Goal: Browse casually

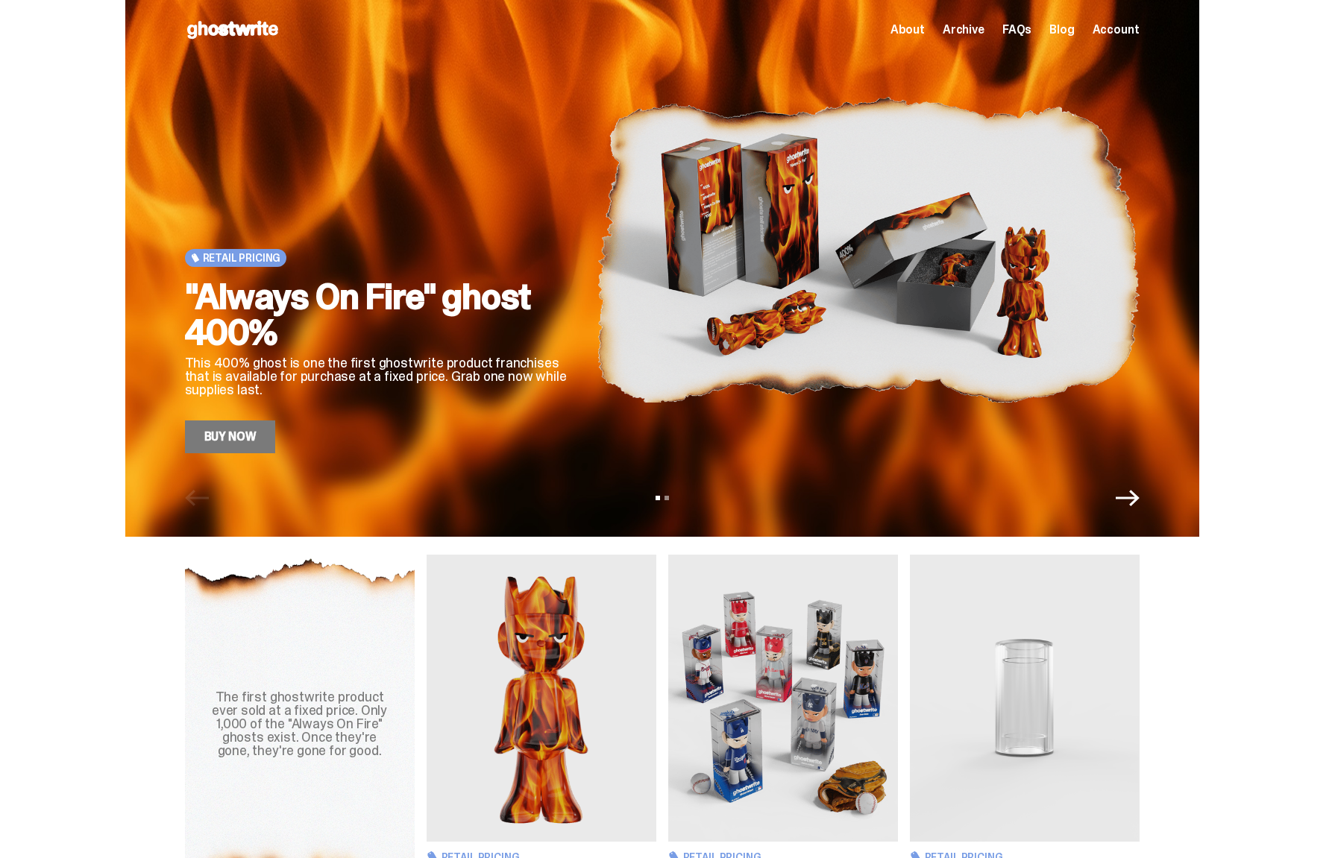
drag, startPoint x: 1257, startPoint y: 65, endPoint x: 1180, endPoint y: 54, distance: 78.2
click at [1257, 65] on div "Retail Pricing "Always On Fire" ghost 400% This 400% ghost is one the first gho…" at bounding box center [661, 268] width 1323 height 537
click at [1136, 25] on span "Account" at bounding box center [1115, 30] width 47 height 12
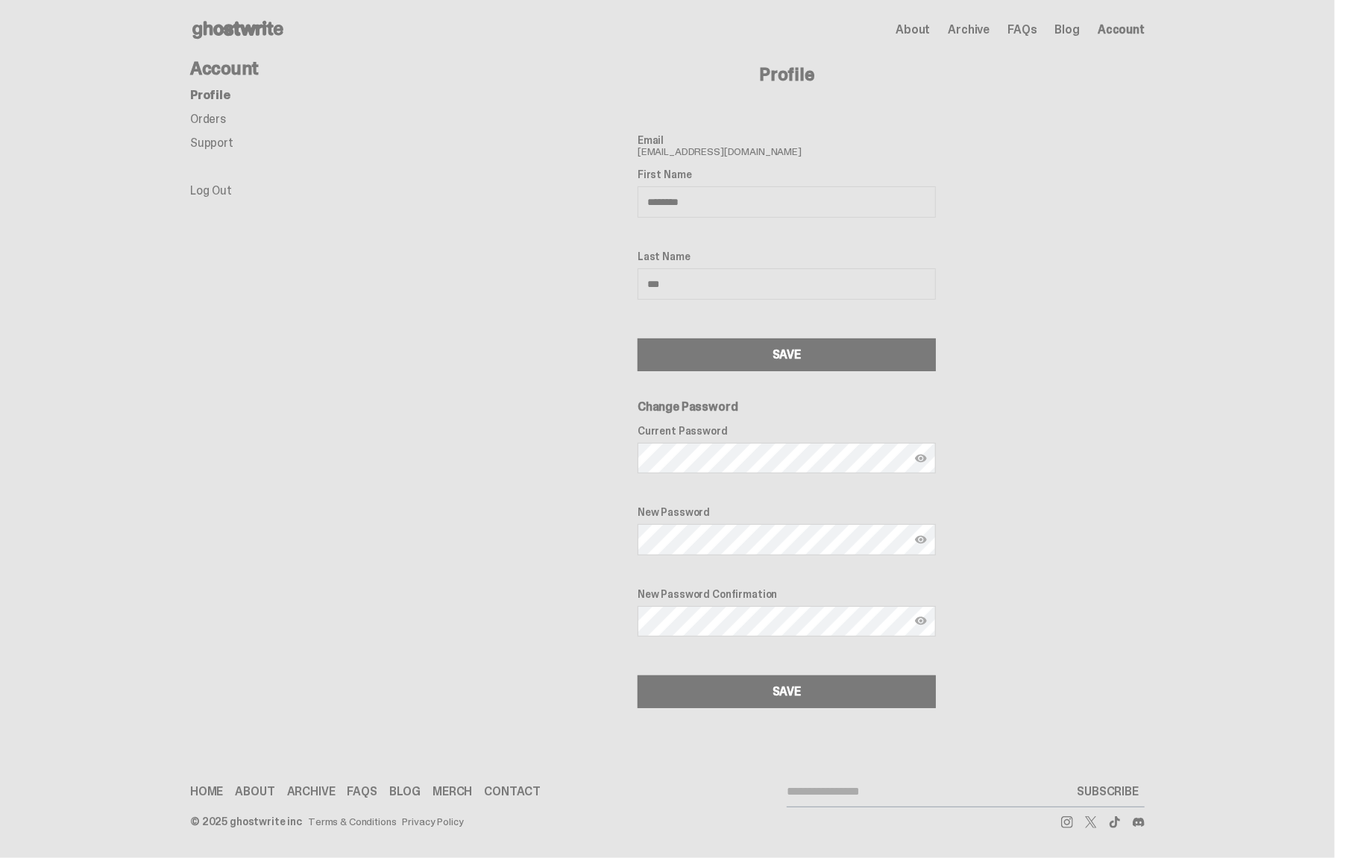
click at [399, 204] on div "Account Profile Orders Support Log Out" at bounding box center [309, 384] width 239 height 649
click at [203, 120] on link "Orders" at bounding box center [208, 119] width 36 height 16
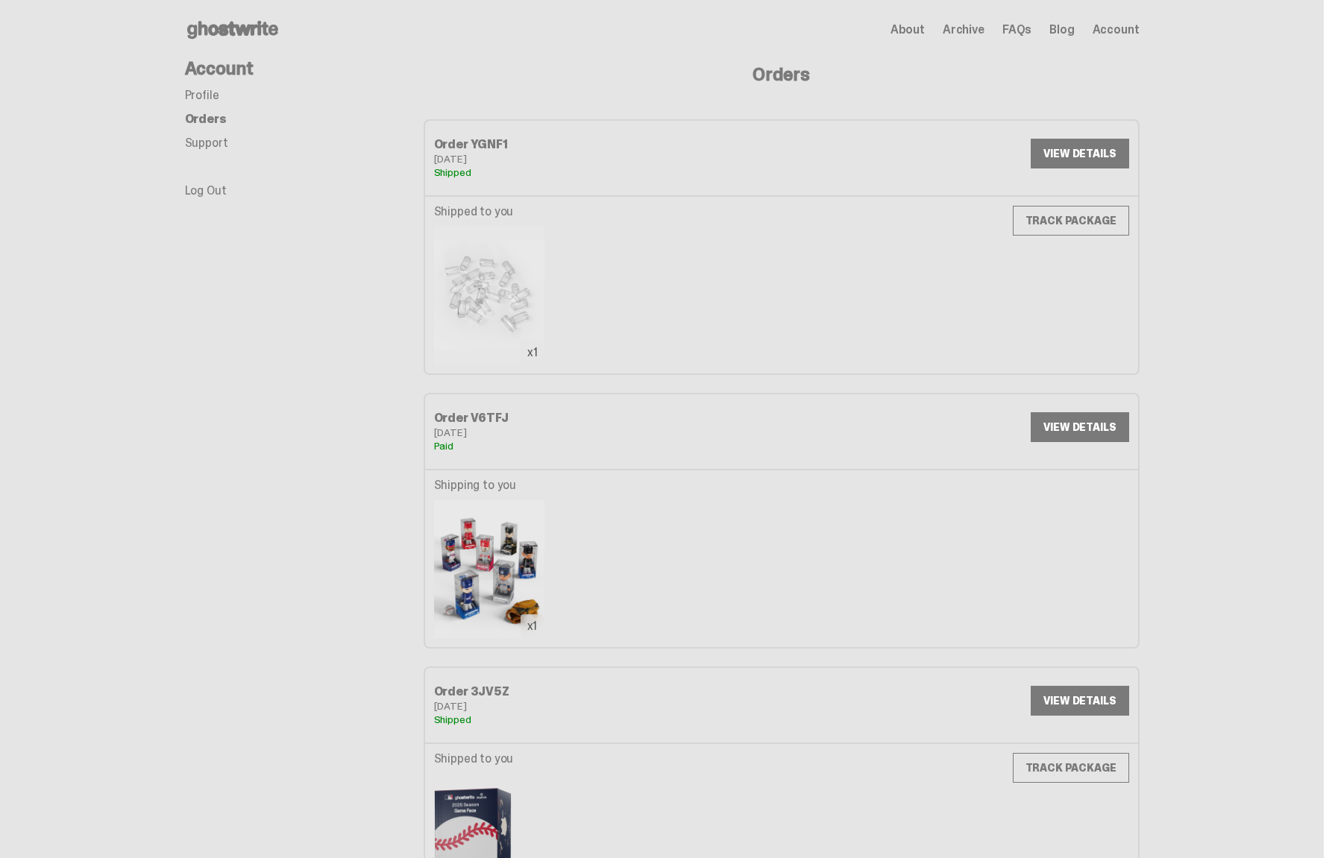
click at [321, 388] on div "Account Profile Orders Support Log Out" at bounding box center [304, 500] width 239 height 881
click at [254, 23] on icon at bounding box center [232, 30] width 95 height 24
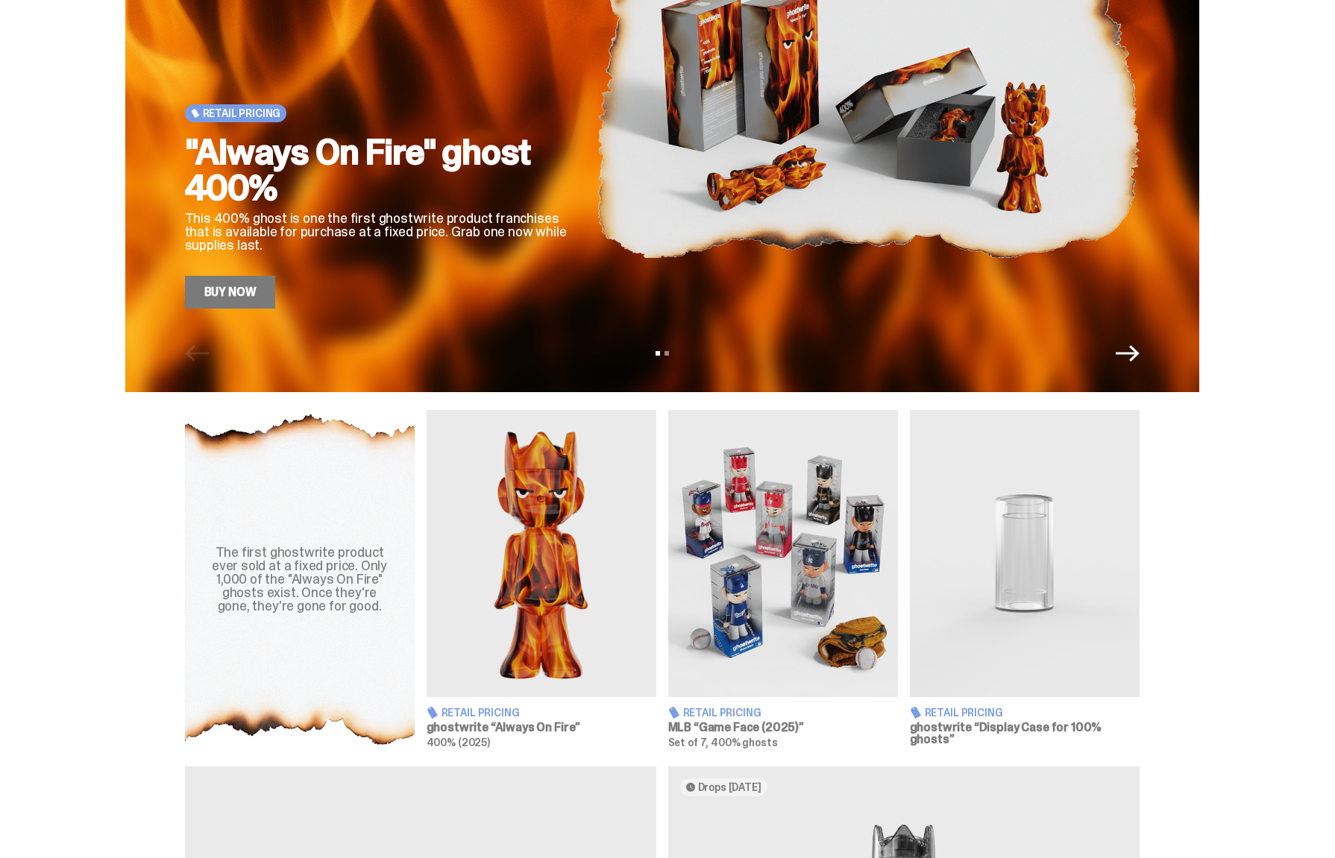
scroll to position [149, 0]
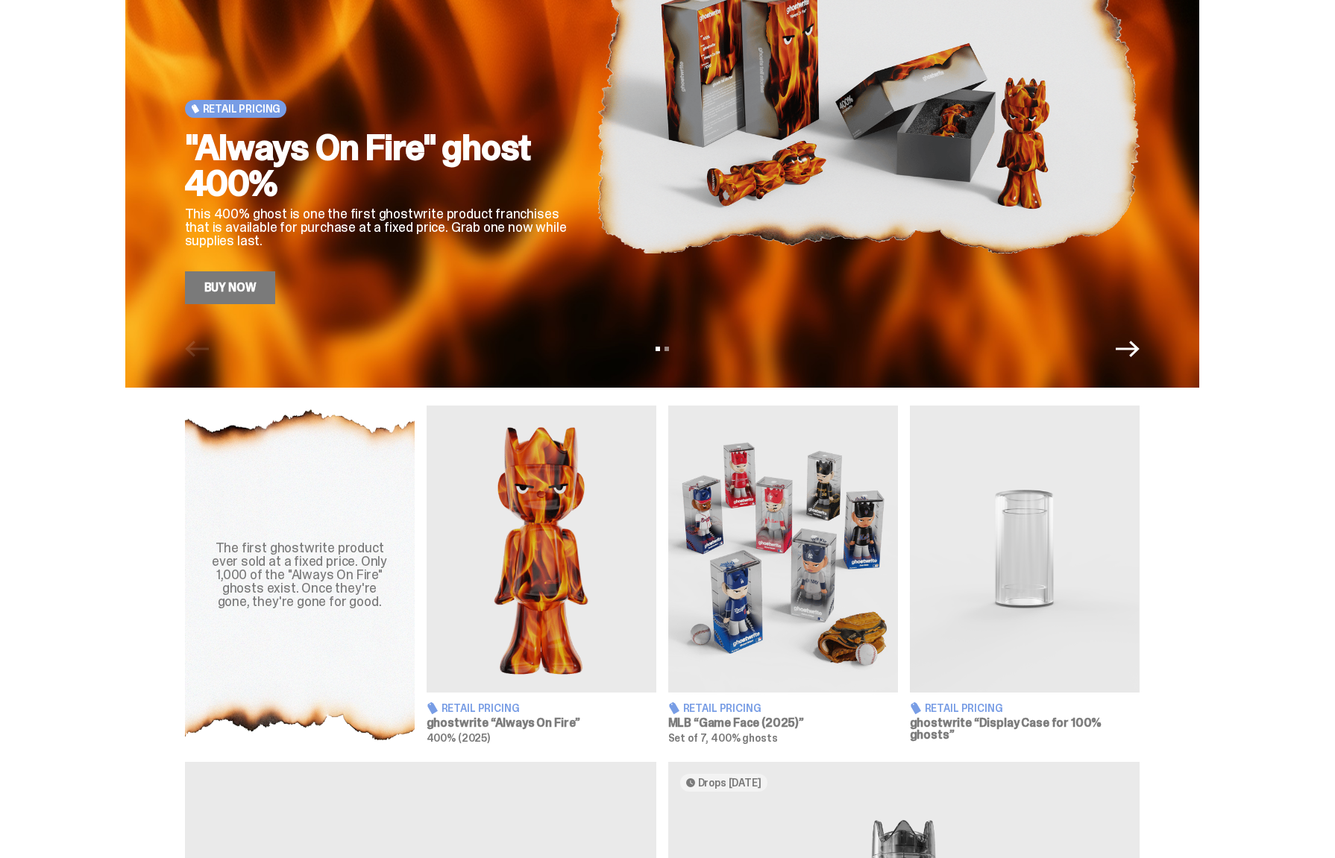
click at [746, 511] on img at bounding box center [783, 549] width 230 height 287
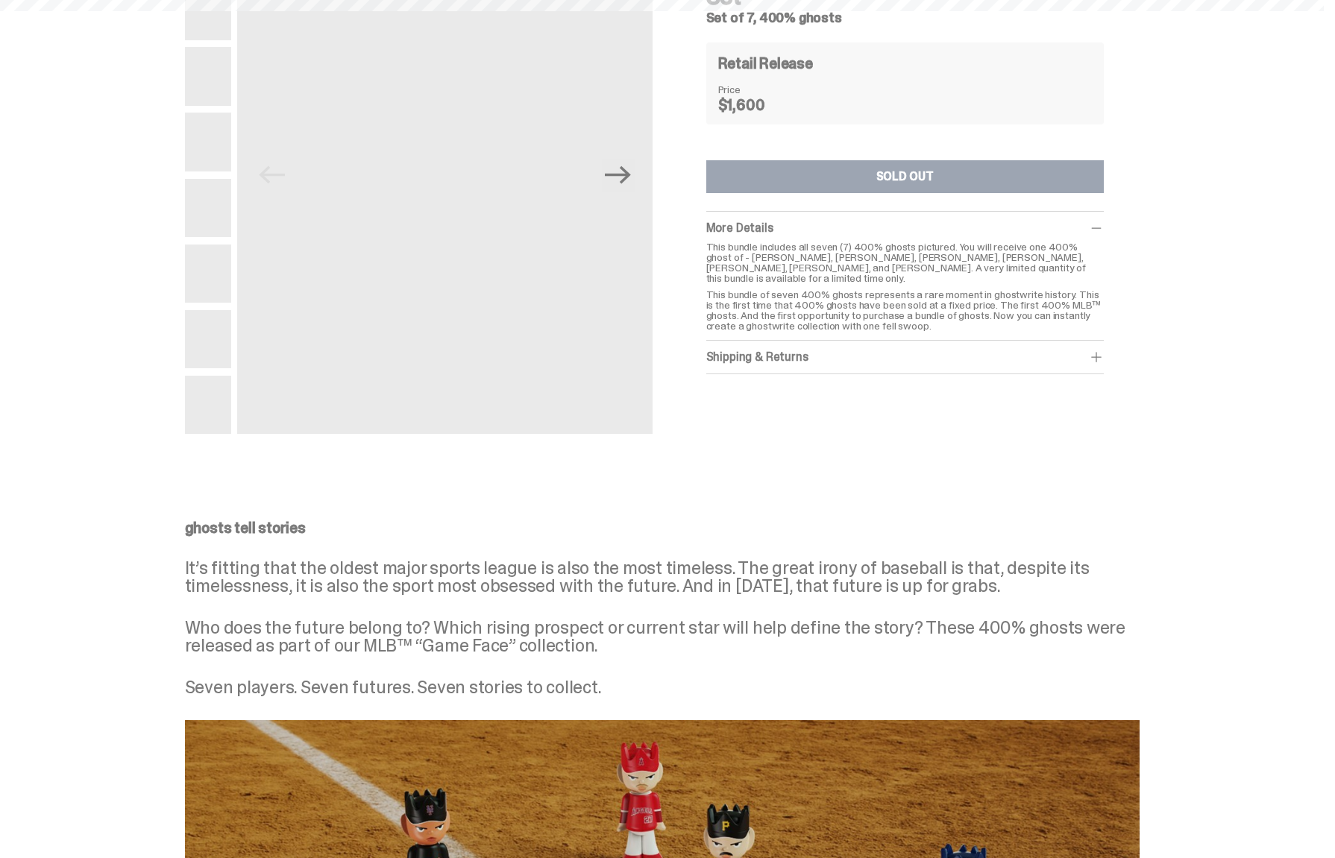
scroll to position [149, 0]
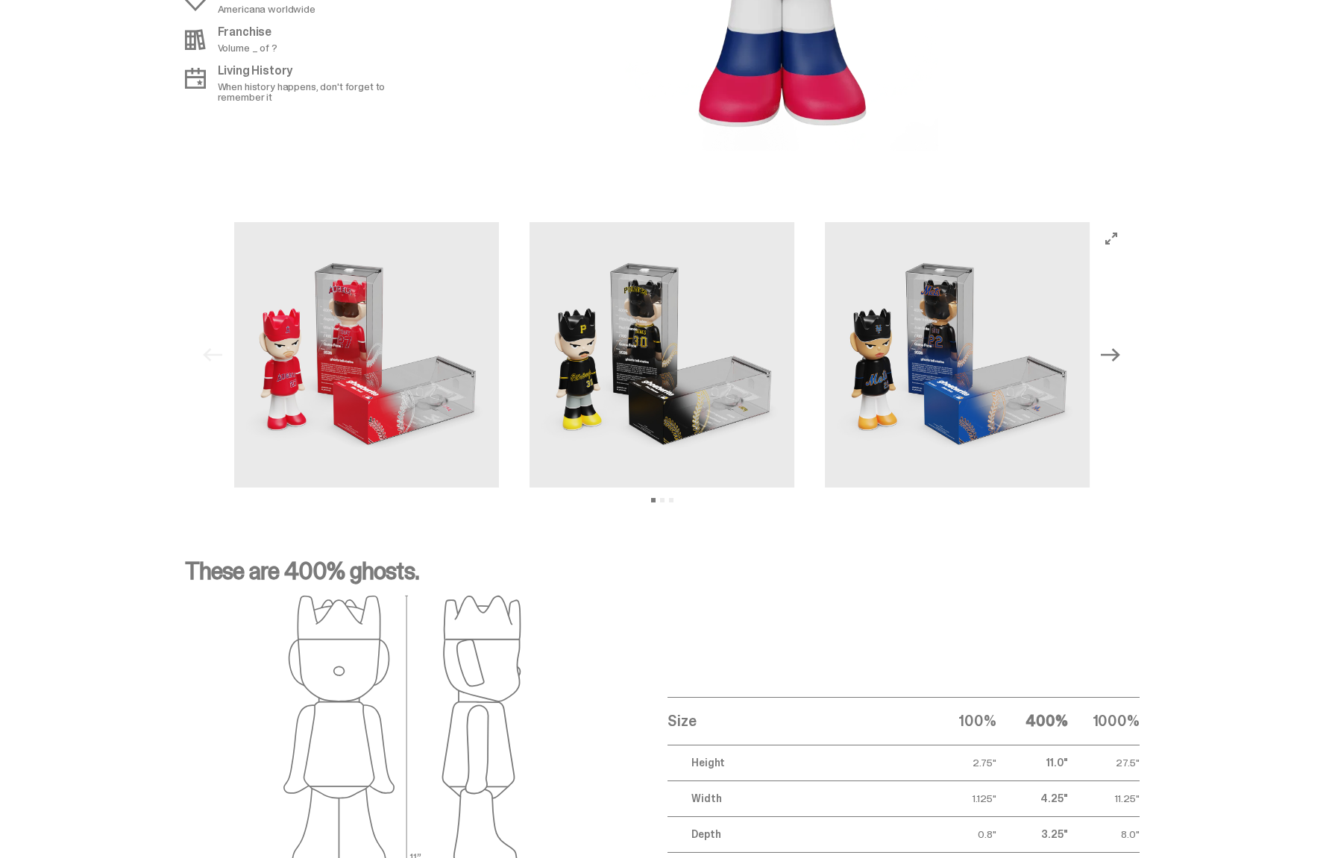
scroll to position [1844, 0]
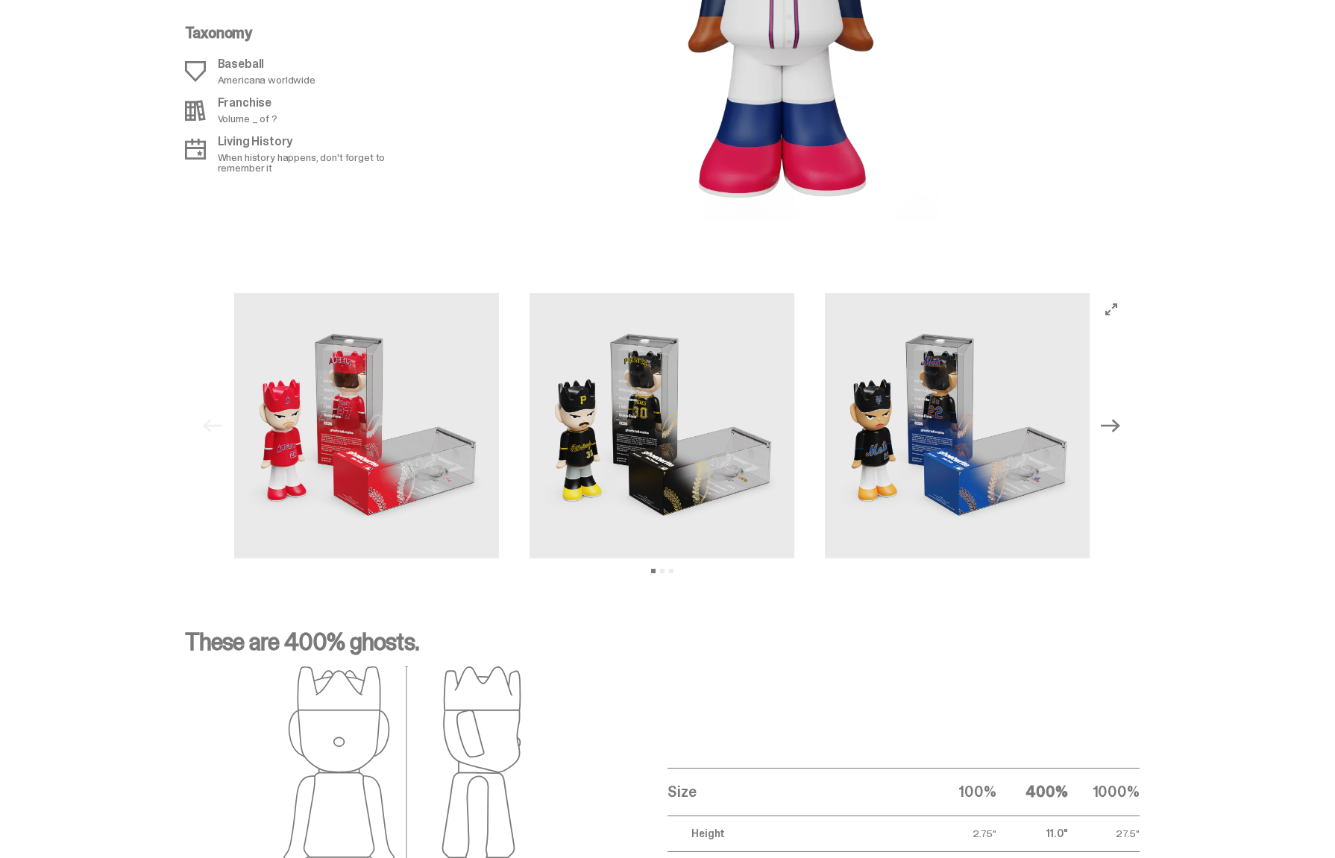
click at [529, 457] on img at bounding box center [661, 425] width 265 height 265
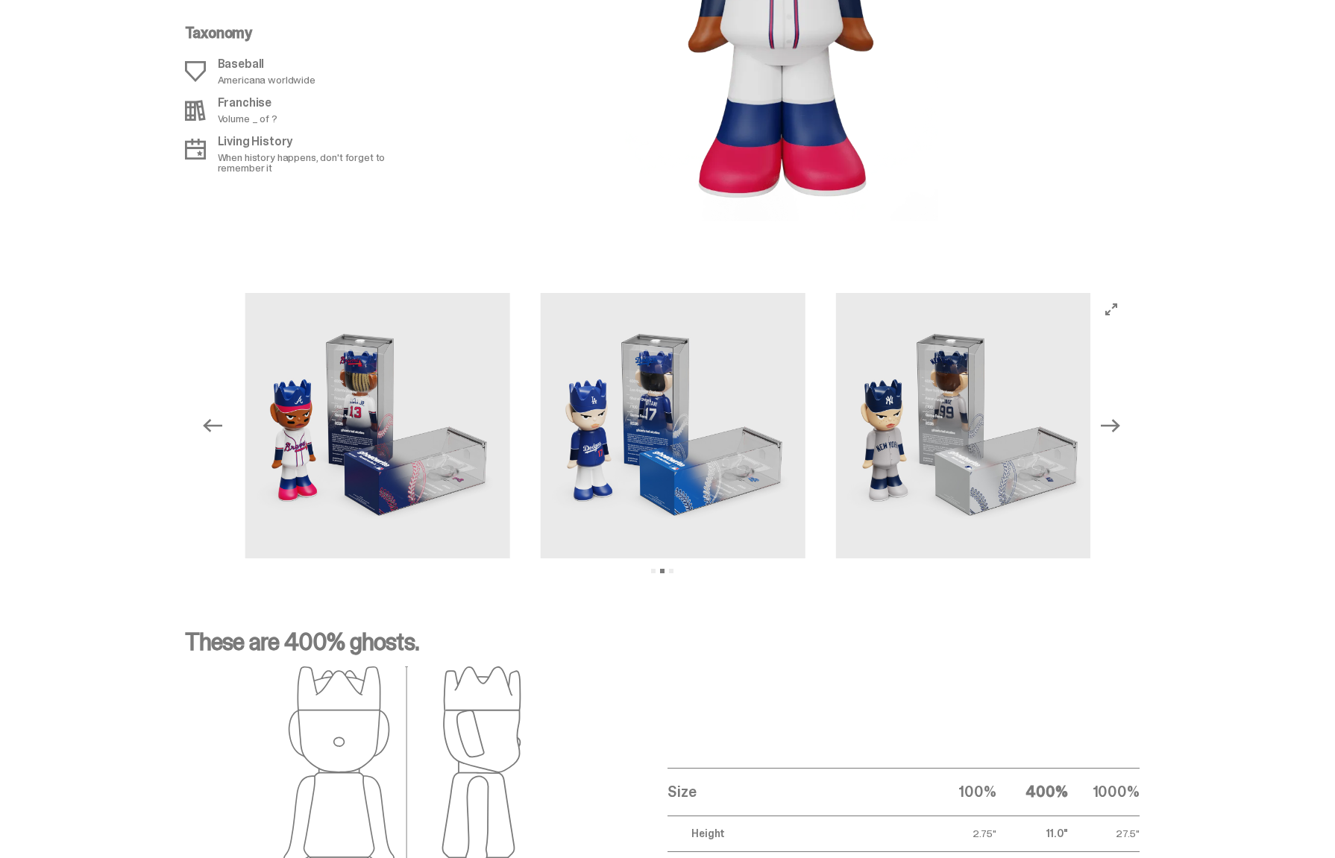
click at [540, 354] on img at bounding box center [672, 425] width 265 height 265
